Goal: Task Accomplishment & Management: Manage account settings

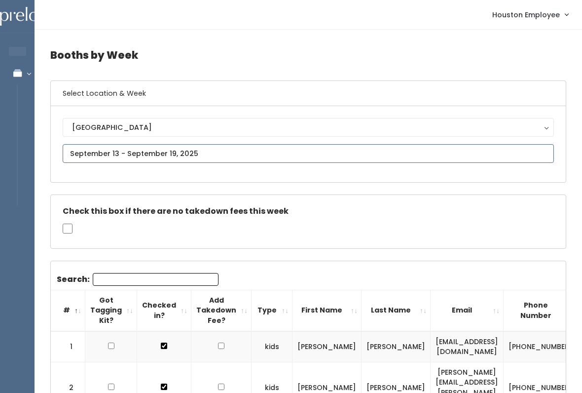
click at [115, 148] on input "text" at bounding box center [309, 153] width 492 height 19
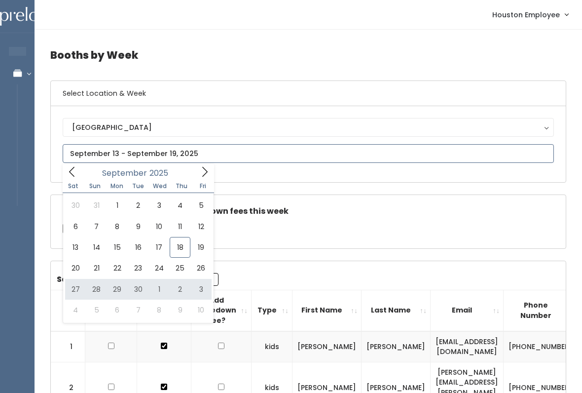
type input "September 27 to October 3"
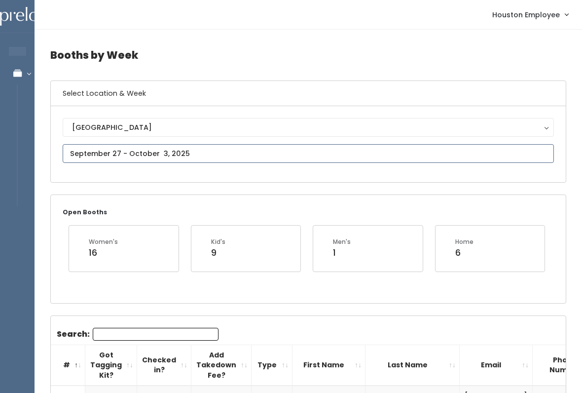
click at [207, 151] on input "text" at bounding box center [309, 153] width 492 height 19
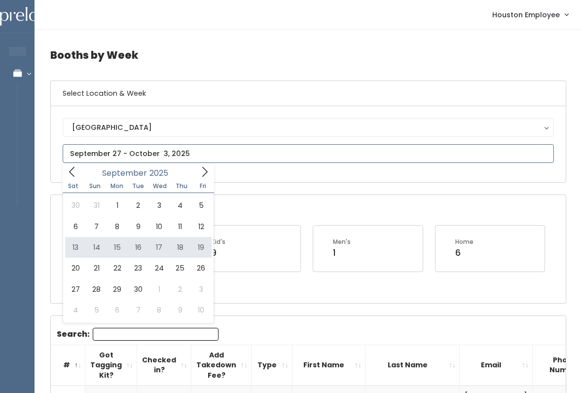
type input "September 13 to September 19"
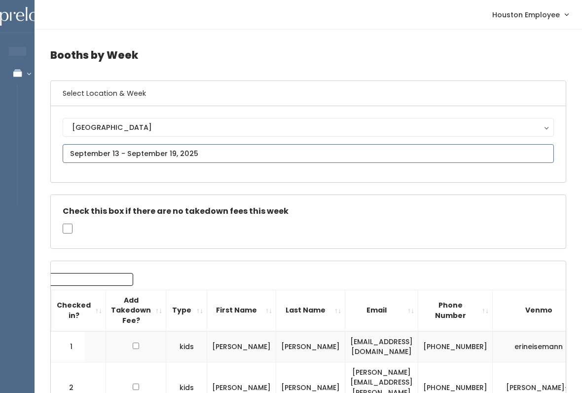
type input "September 20 to September 26"
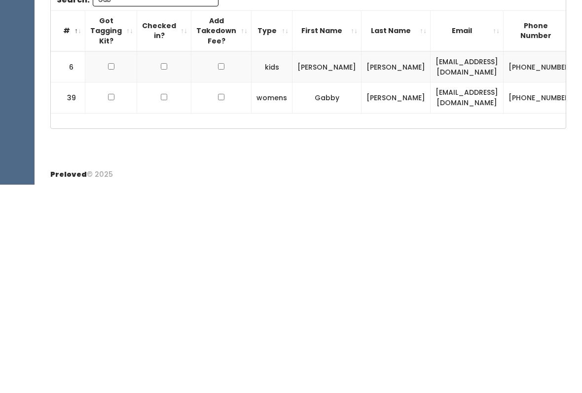
type input "Gab"
click at [108, 302] on input "checkbox" at bounding box center [111, 305] width 6 height 6
checkbox input "true"
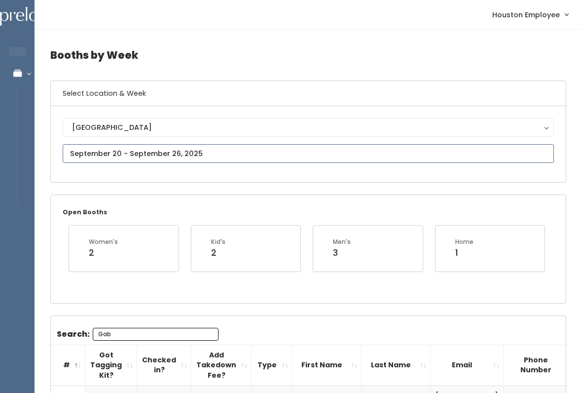
click at [215, 152] on input "text" at bounding box center [309, 153] width 492 height 19
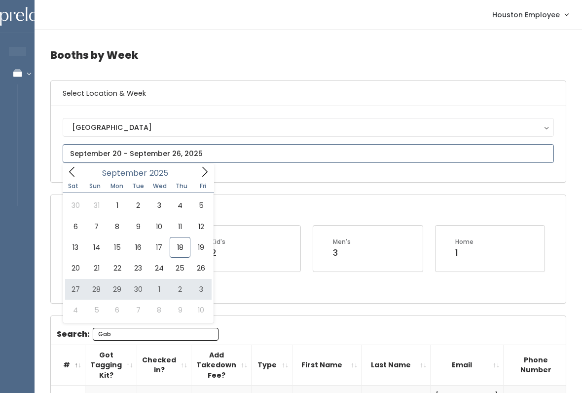
type input "[DATE] to [DATE]"
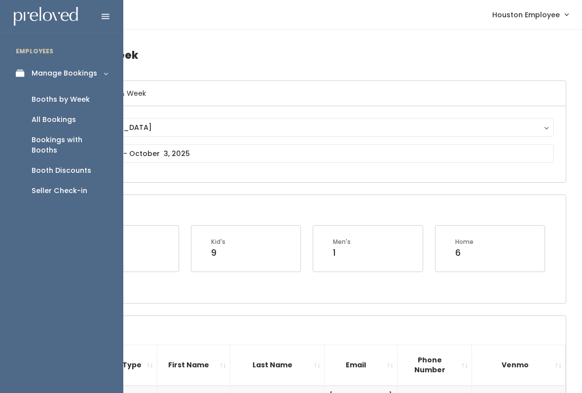
click at [79, 160] on link "Booth Discounts" at bounding box center [61, 170] width 123 height 20
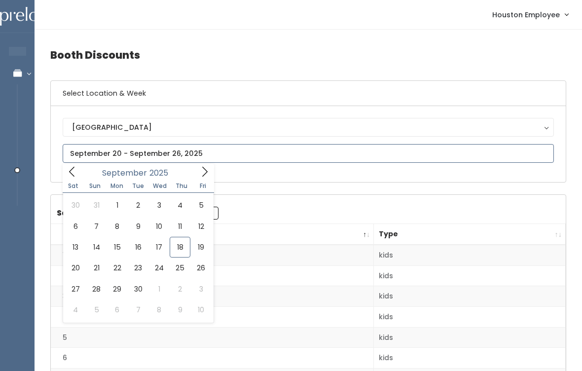
type input "September 13 to September 19"
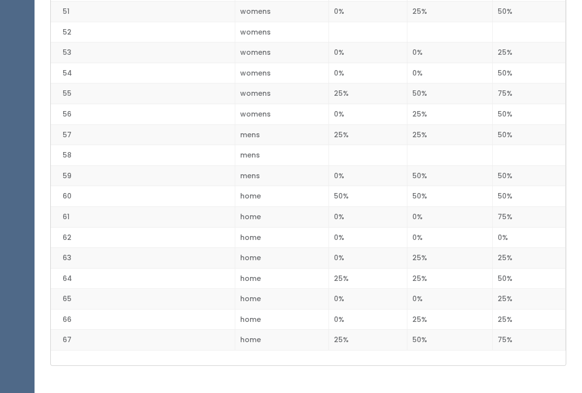
scroll to position [1282, 0]
